Goal: Task Accomplishment & Management: Use online tool/utility

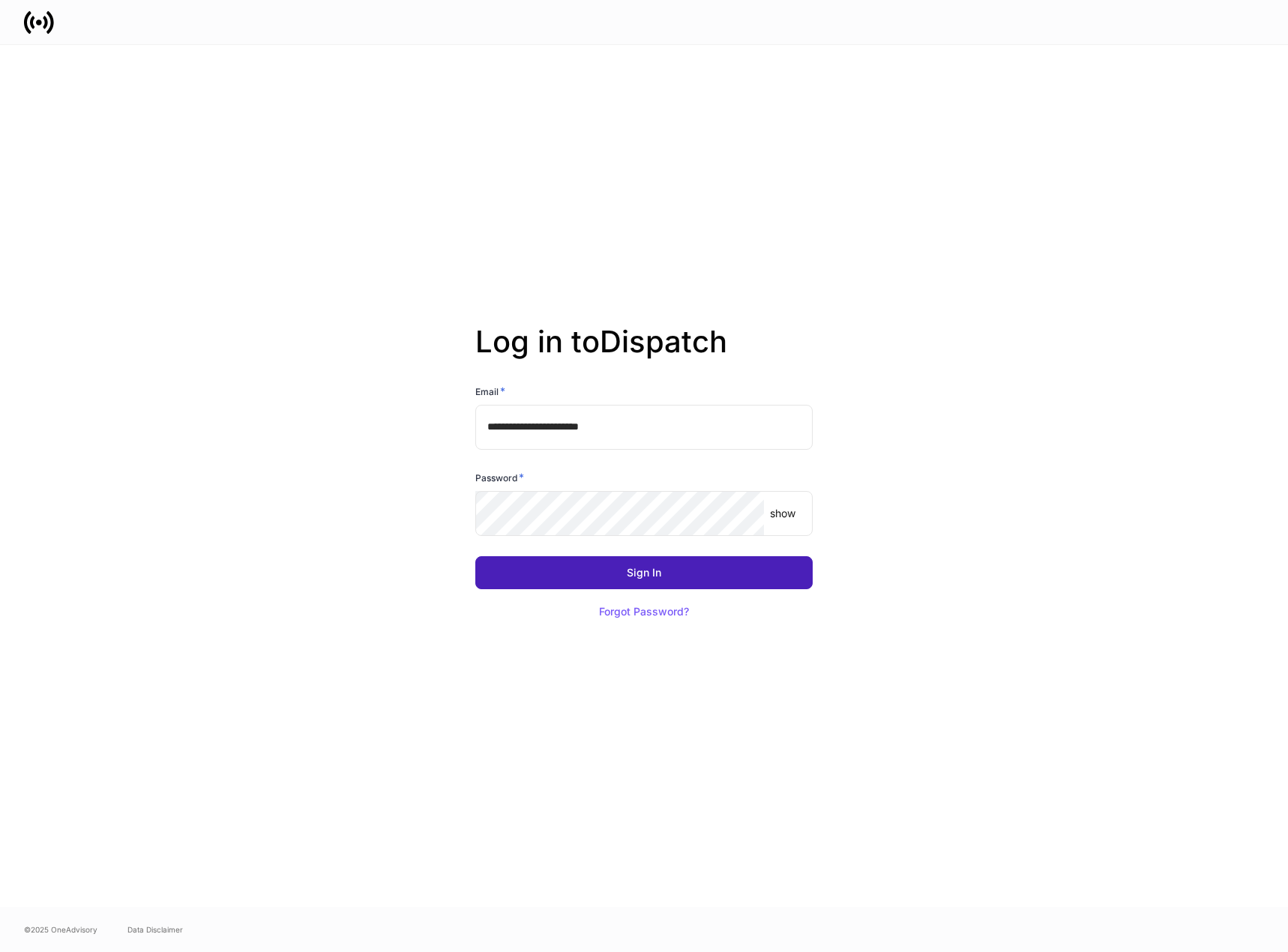
click at [638, 566] on button "Sign In" at bounding box center [644, 573] width 338 height 33
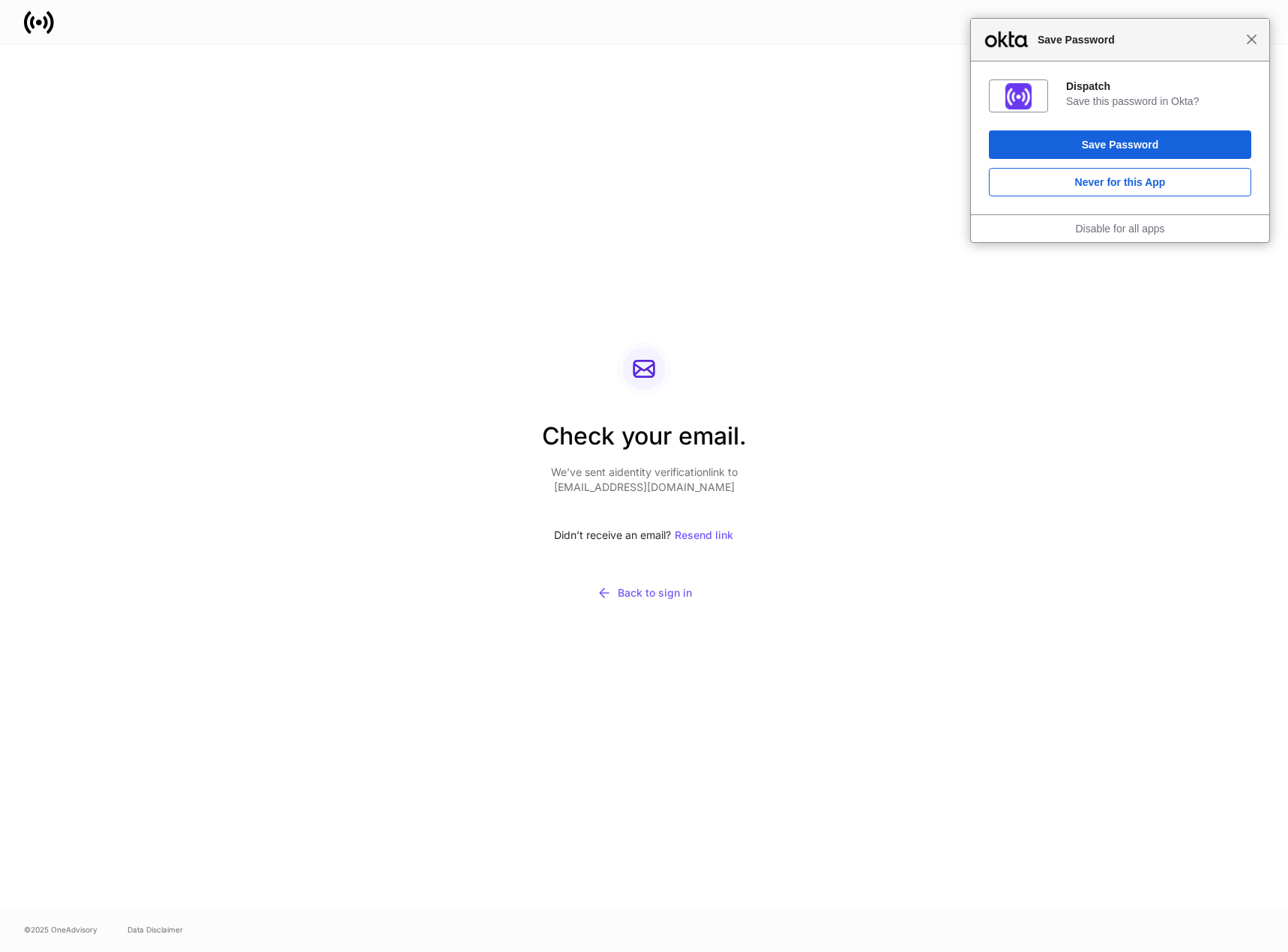
click at [1252, 36] on span "Close" at bounding box center [1252, 40] width 12 height 12
